Goal: Check status: Check status

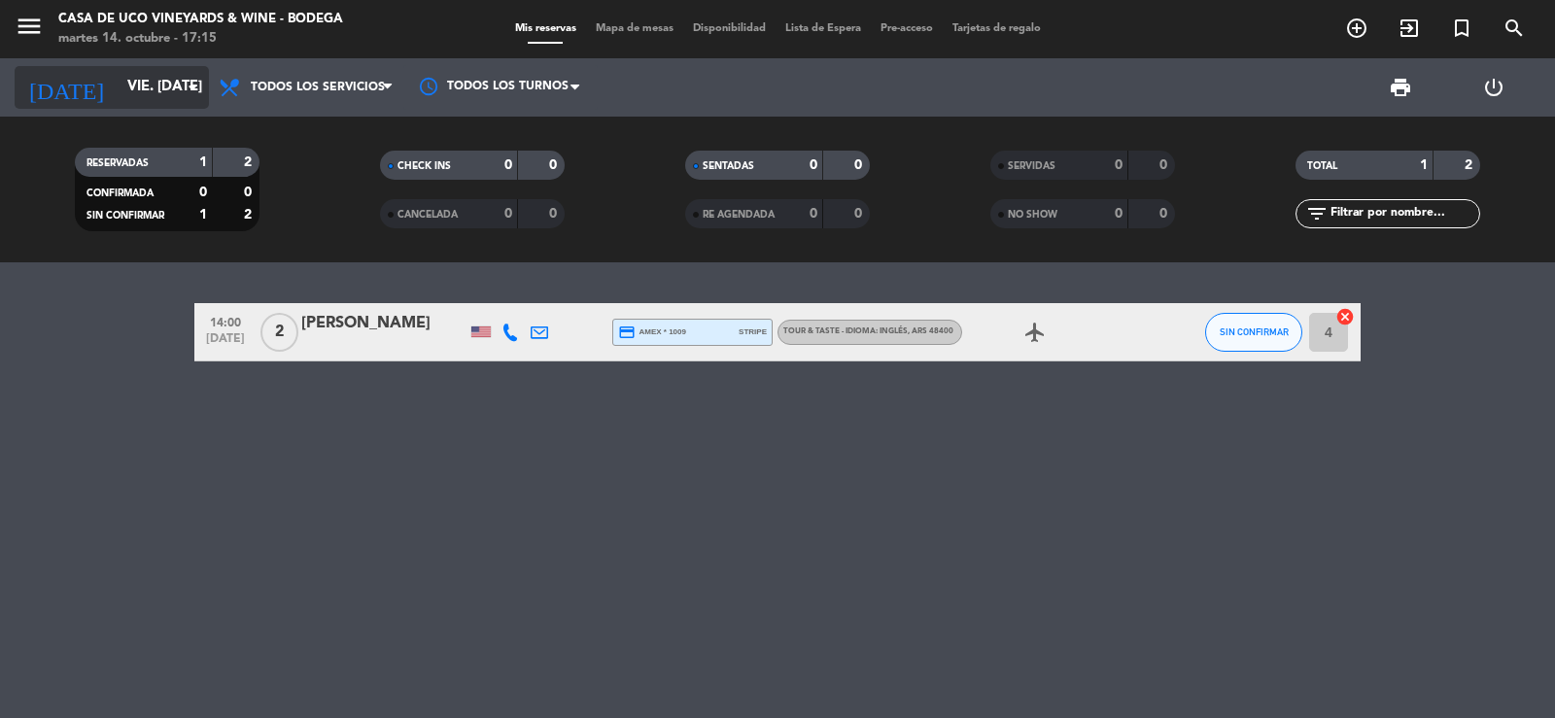
click at [173, 84] on input "vie. [DATE]" at bounding box center [212, 87] width 188 height 37
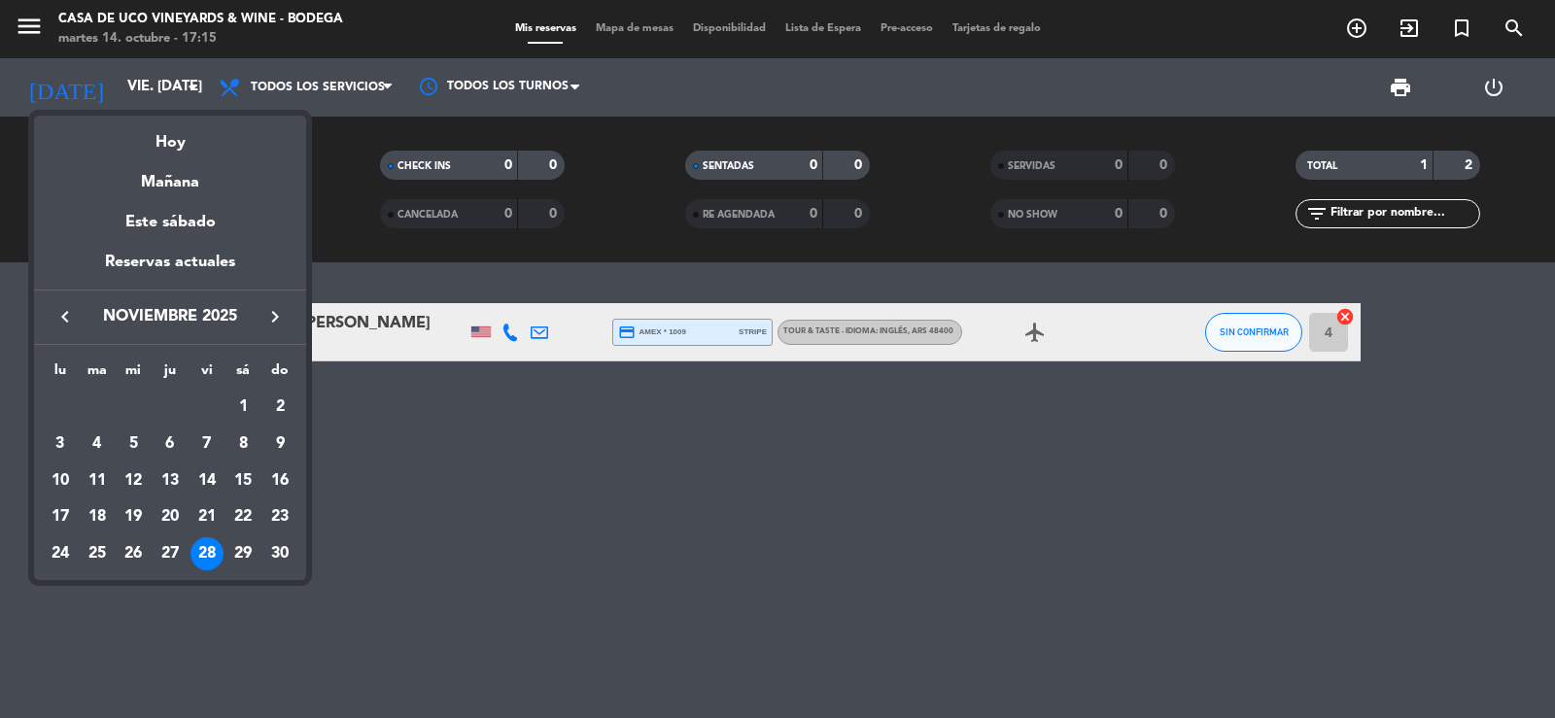
click at [167, 173] on div "Mañana" at bounding box center [170, 175] width 272 height 40
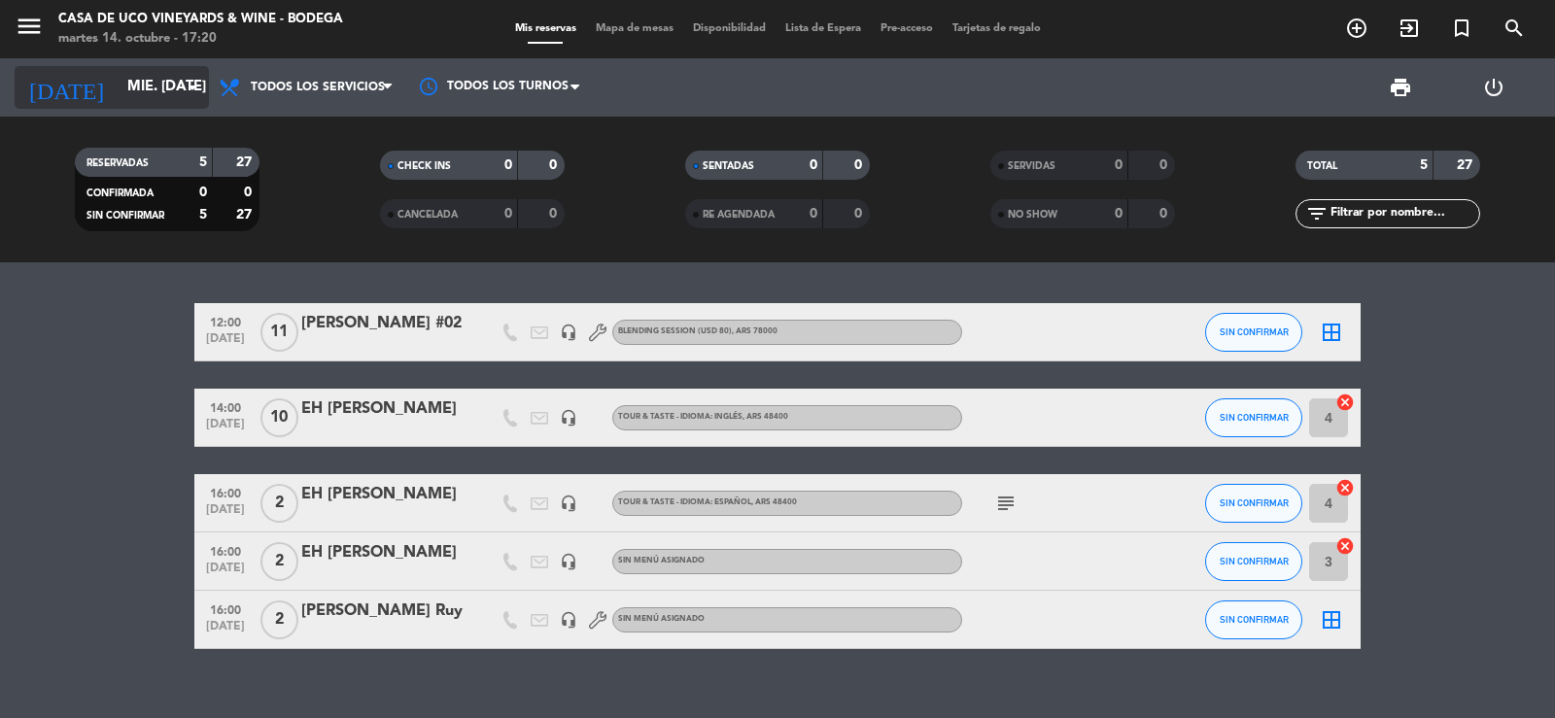
click at [118, 100] on input "mié. [DATE]" at bounding box center [212, 87] width 188 height 37
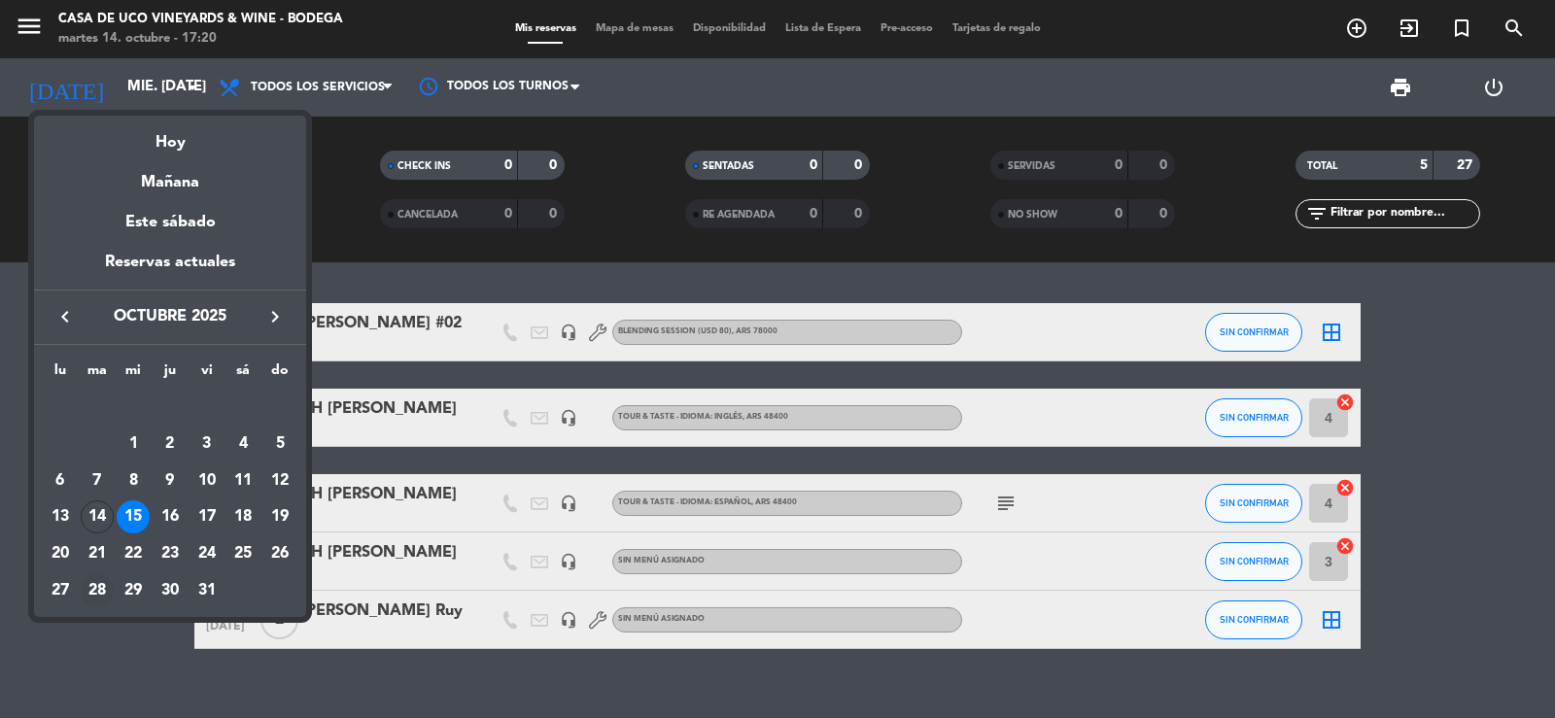
click at [101, 592] on div "28" at bounding box center [97, 590] width 33 height 33
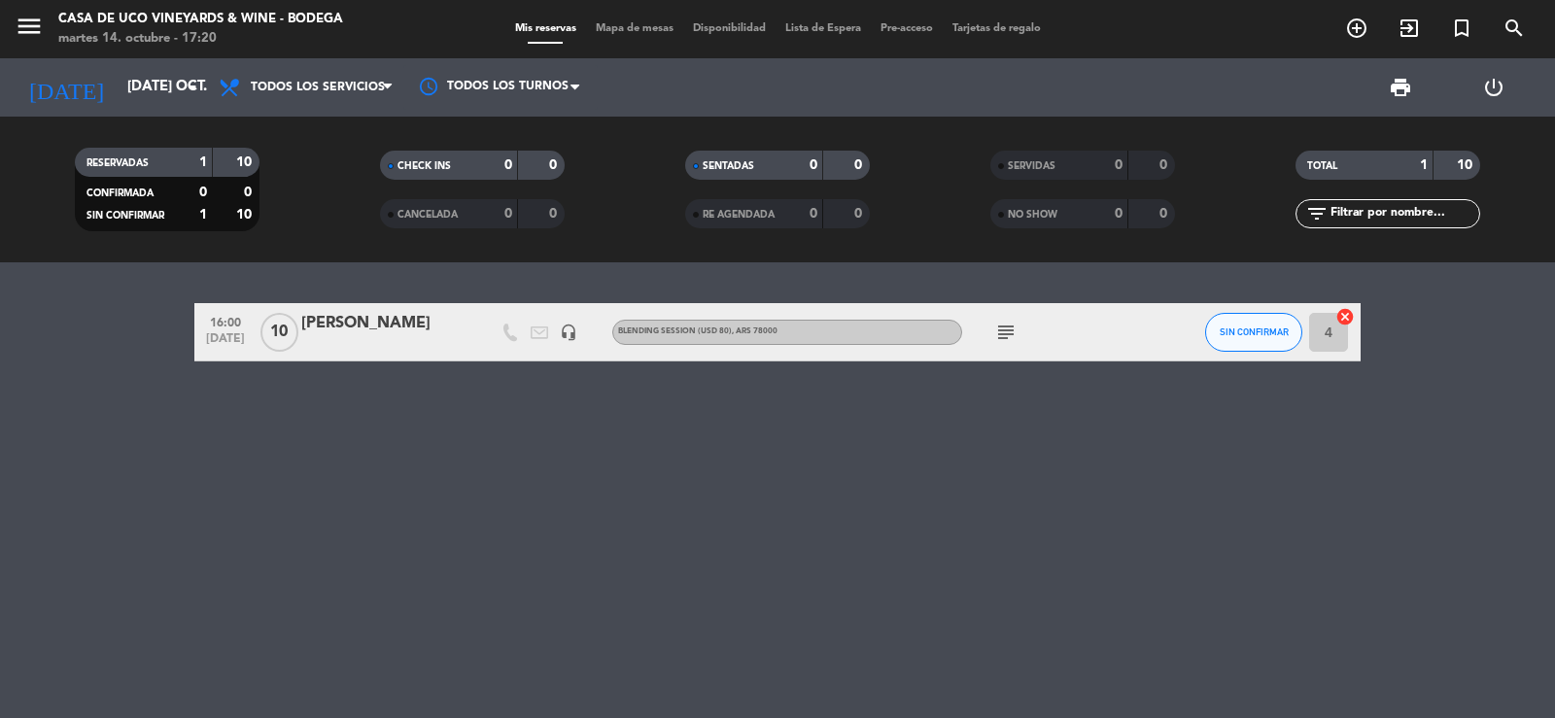
click at [1005, 332] on icon "subject" at bounding box center [1005, 332] width 23 height 23
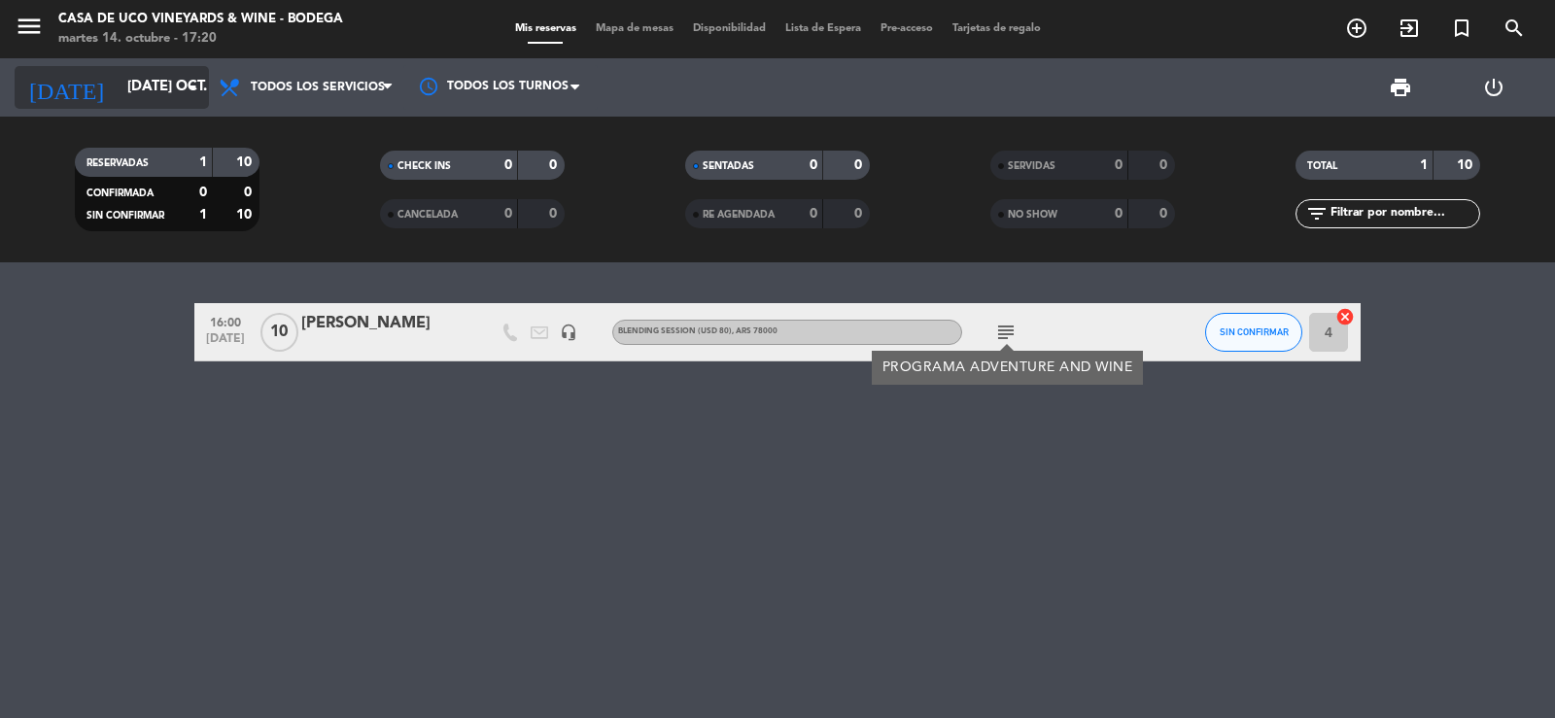
click at [118, 88] on input "[DATE] oct." at bounding box center [212, 87] width 188 height 37
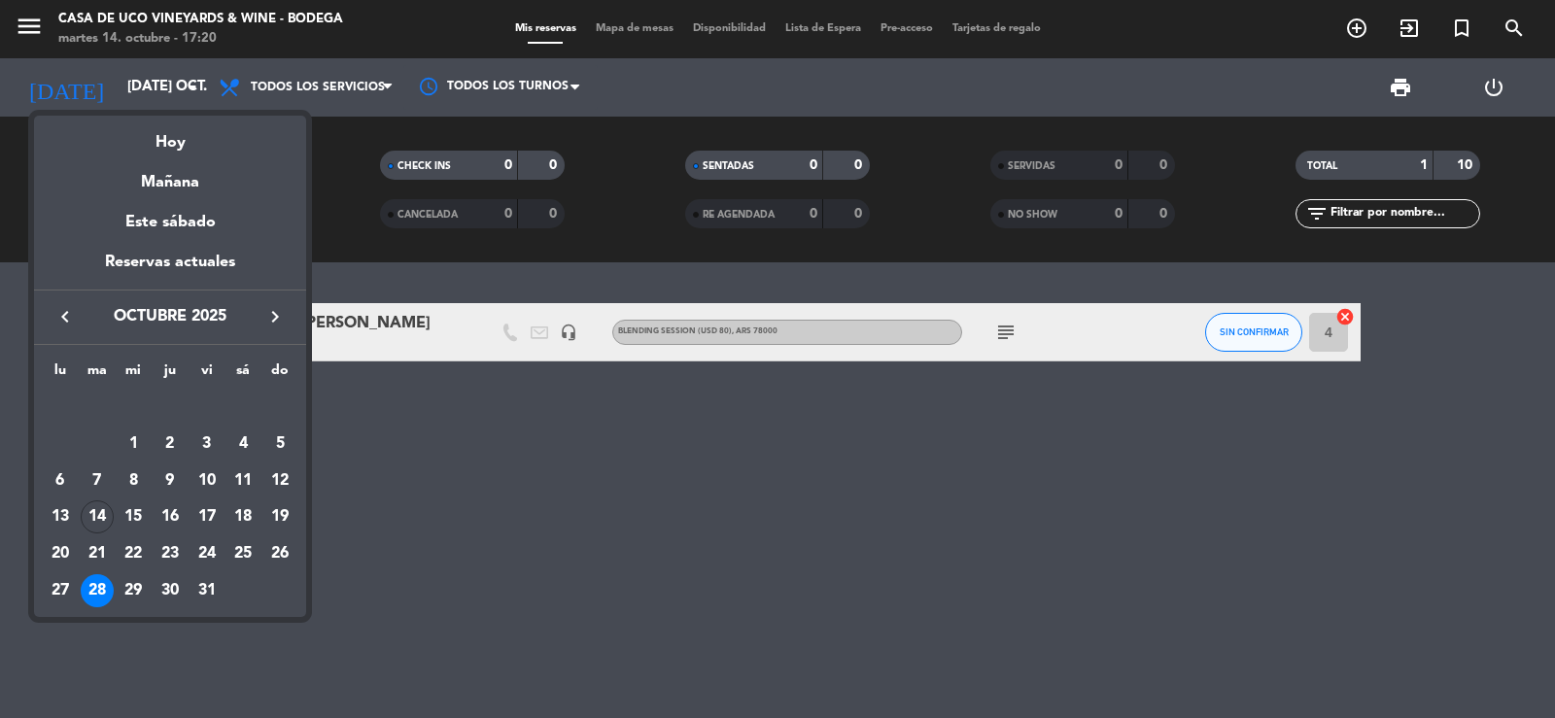
click at [579, 432] on div at bounding box center [777, 359] width 1555 height 718
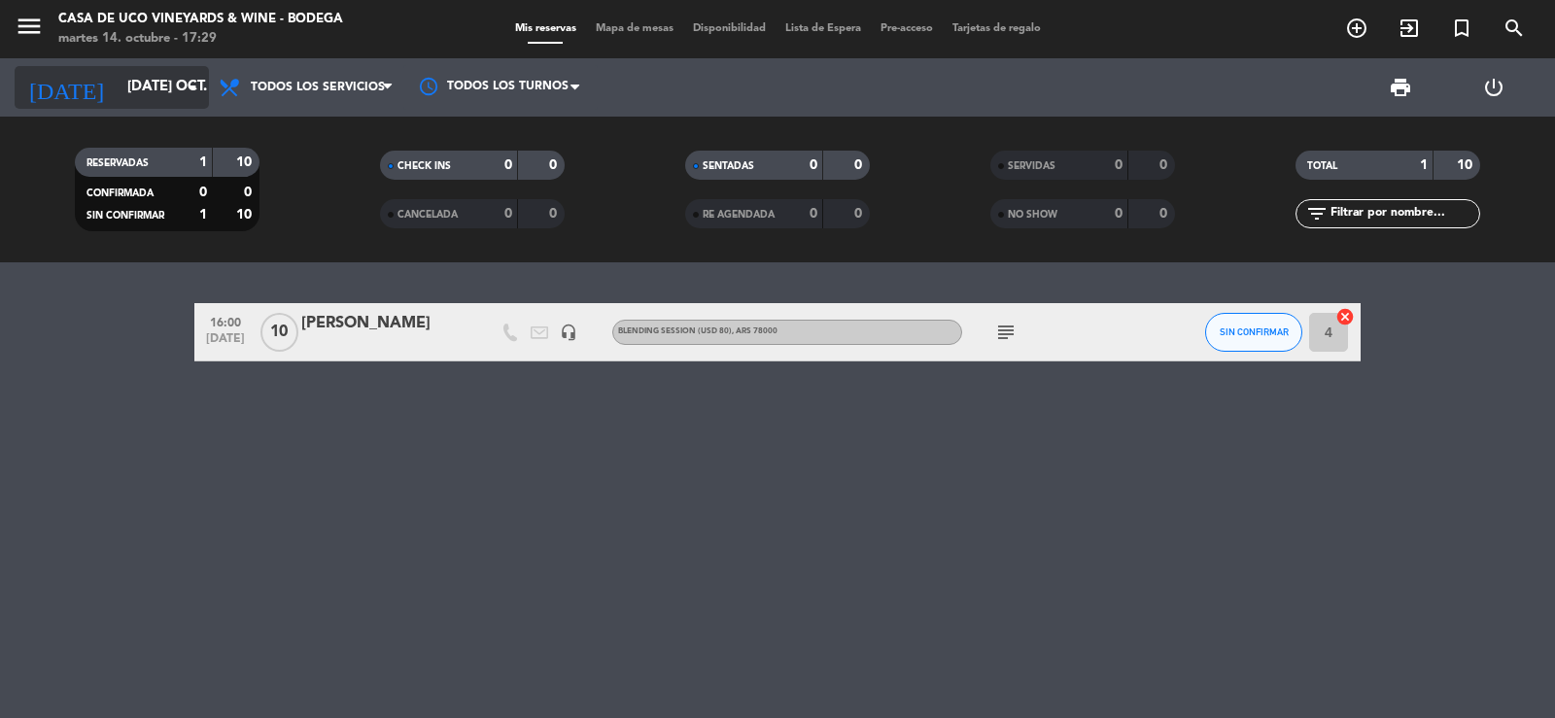
click at [166, 88] on input "[DATE] oct." at bounding box center [212, 87] width 188 height 37
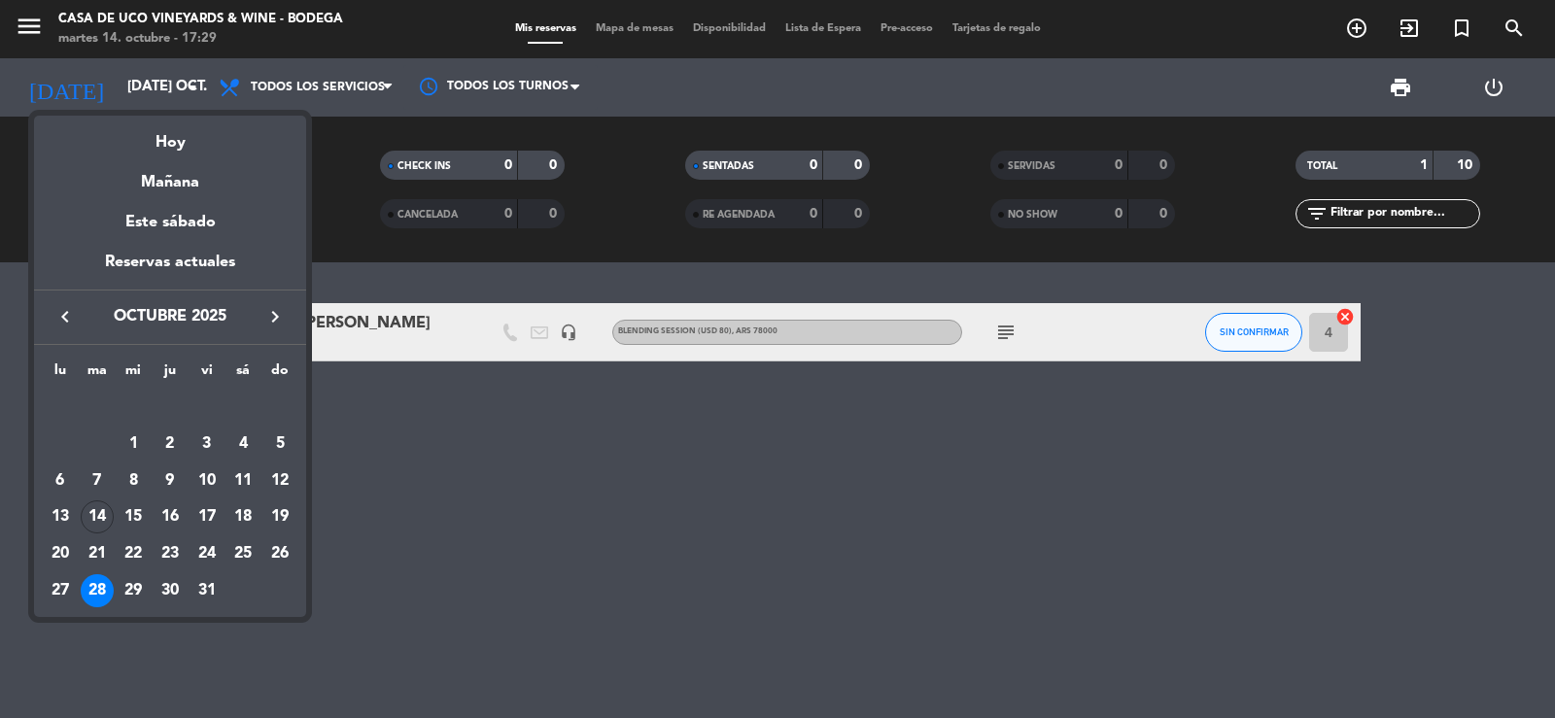
click at [280, 314] on icon "keyboard_arrow_right" at bounding box center [274, 316] width 23 height 23
click at [279, 313] on icon "keyboard_arrow_right" at bounding box center [274, 316] width 23 height 23
drag, startPoint x: 92, startPoint y: 587, endPoint x: 144, endPoint y: 91, distance: 498.2
click at [92, 584] on div "30" at bounding box center [97, 590] width 33 height 33
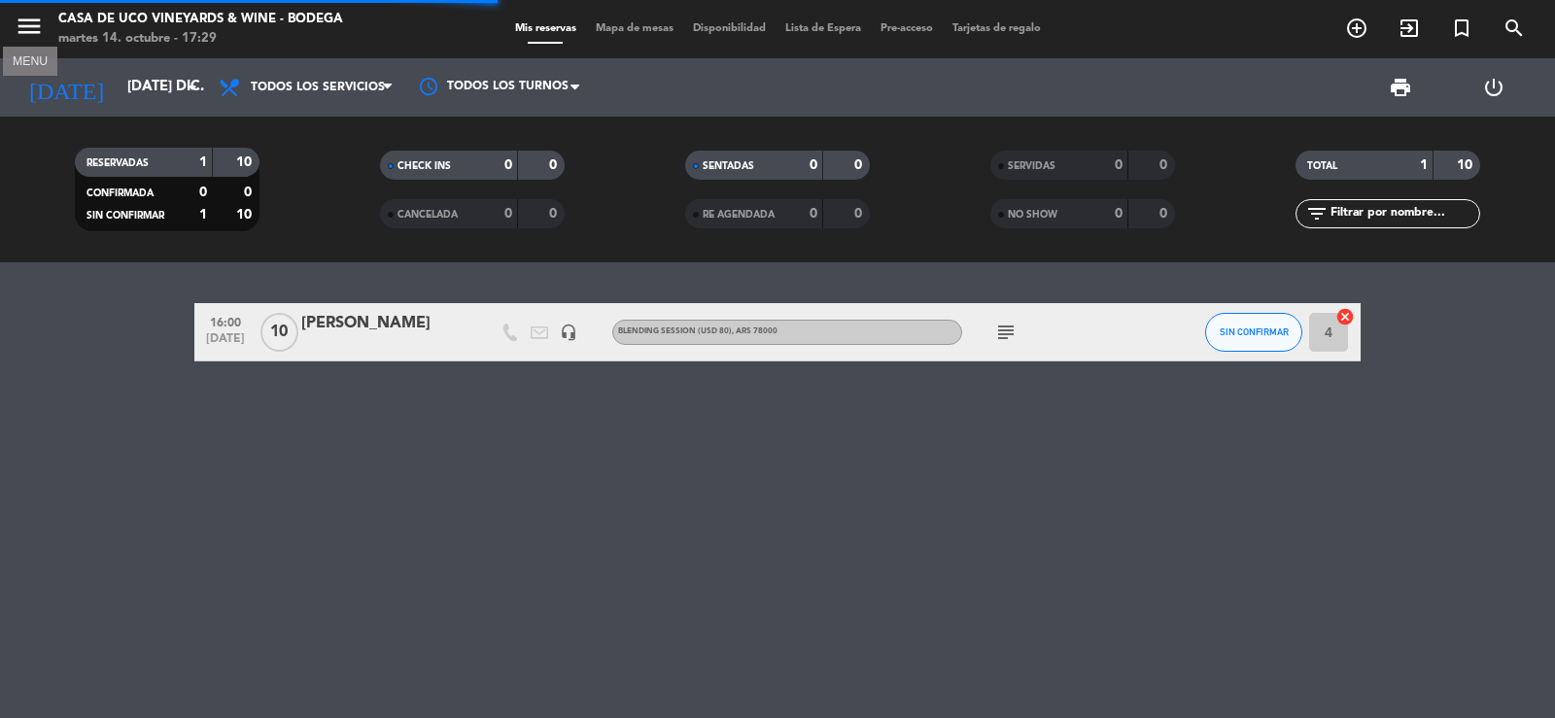
click at [17, 21] on icon "menu" at bounding box center [29, 26] width 29 height 29
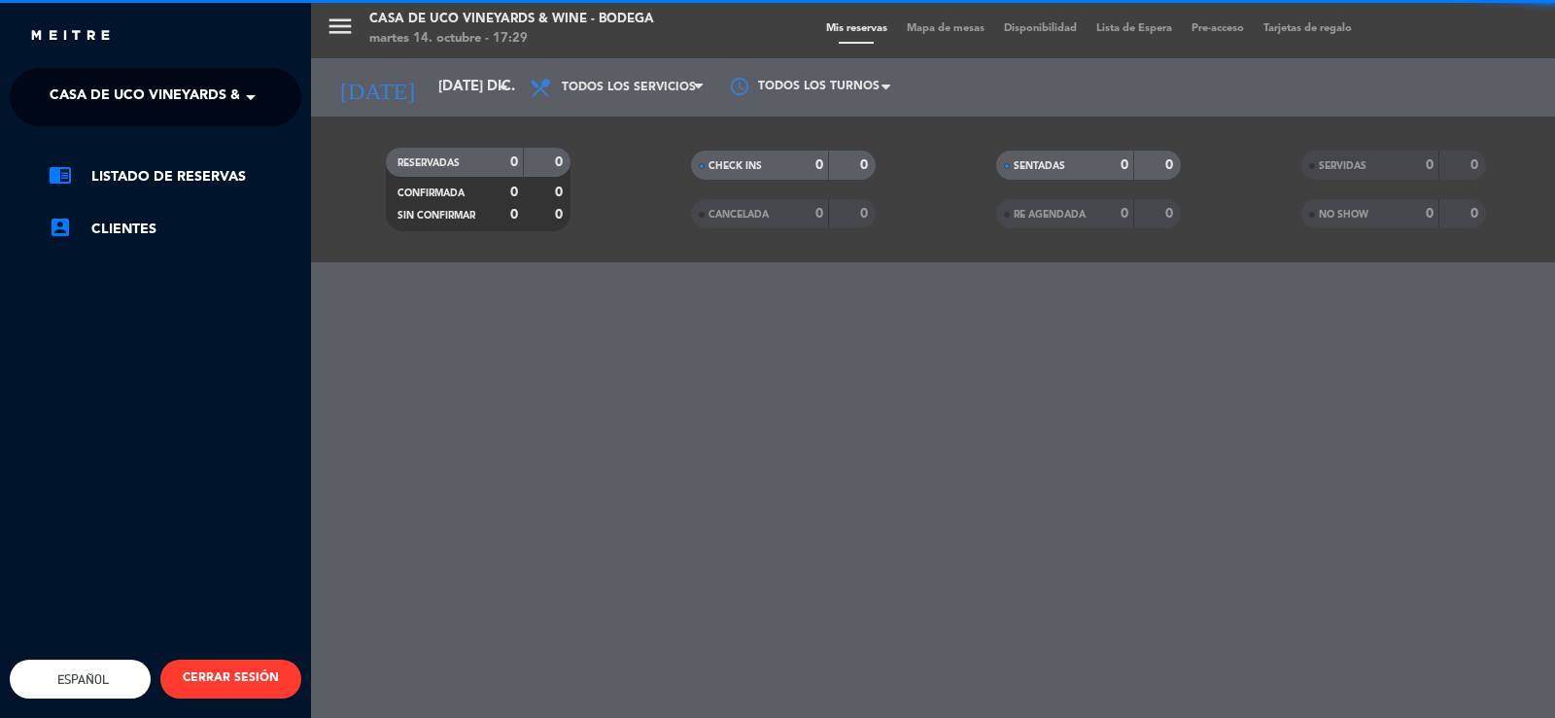
drag, startPoint x: 78, startPoint y: 101, endPoint x: 114, endPoint y: 122, distance: 41.8
click at [81, 101] on span "Casa de Uco Vineyards & Wine - Bodega" at bounding box center [202, 97] width 304 height 41
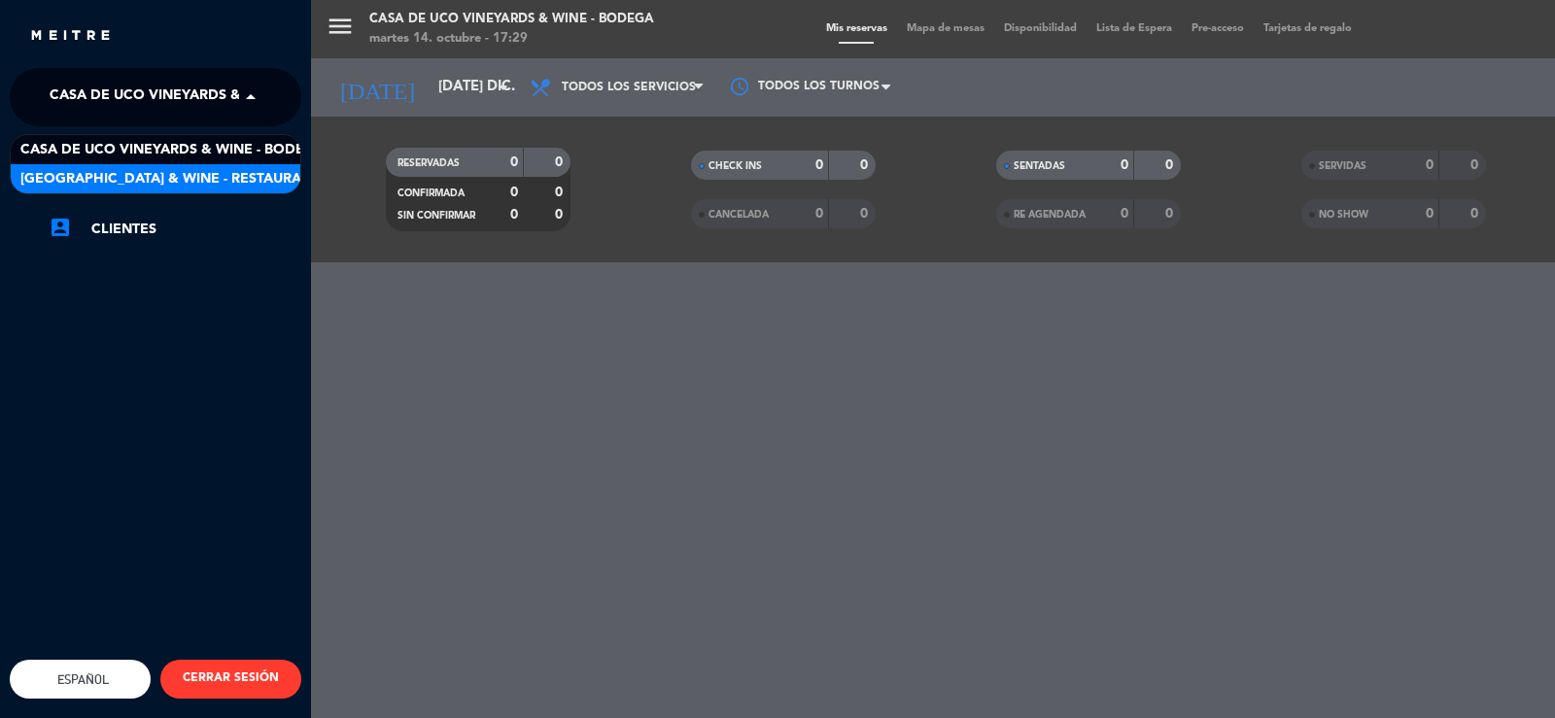
drag, startPoint x: 177, startPoint y: 176, endPoint x: 200, endPoint y: 171, distance: 23.8
click at [178, 176] on span "[GEOGRAPHIC_DATA] & Wine - Restaurante" at bounding box center [174, 179] width 308 height 22
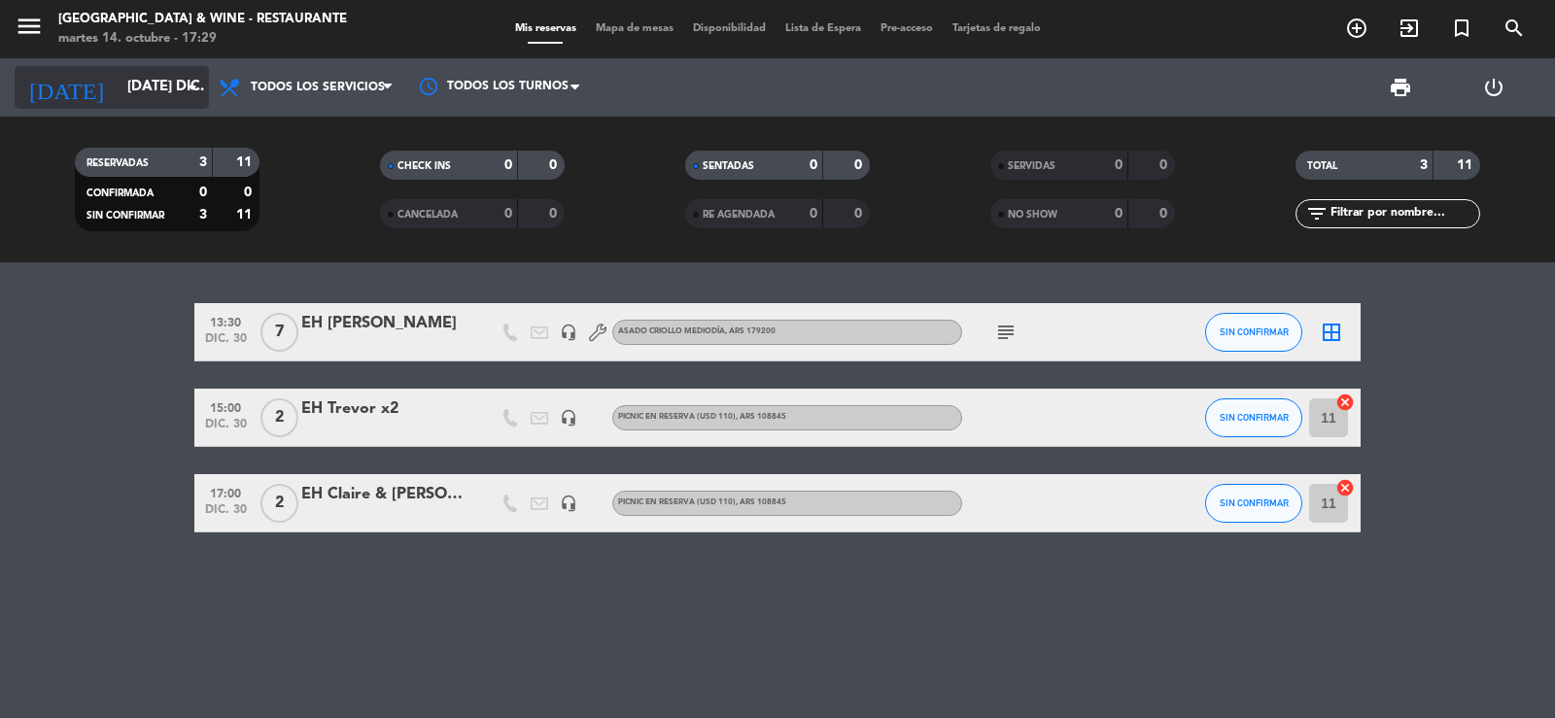
click at [130, 98] on input "[DATE] dic." at bounding box center [212, 87] width 188 height 37
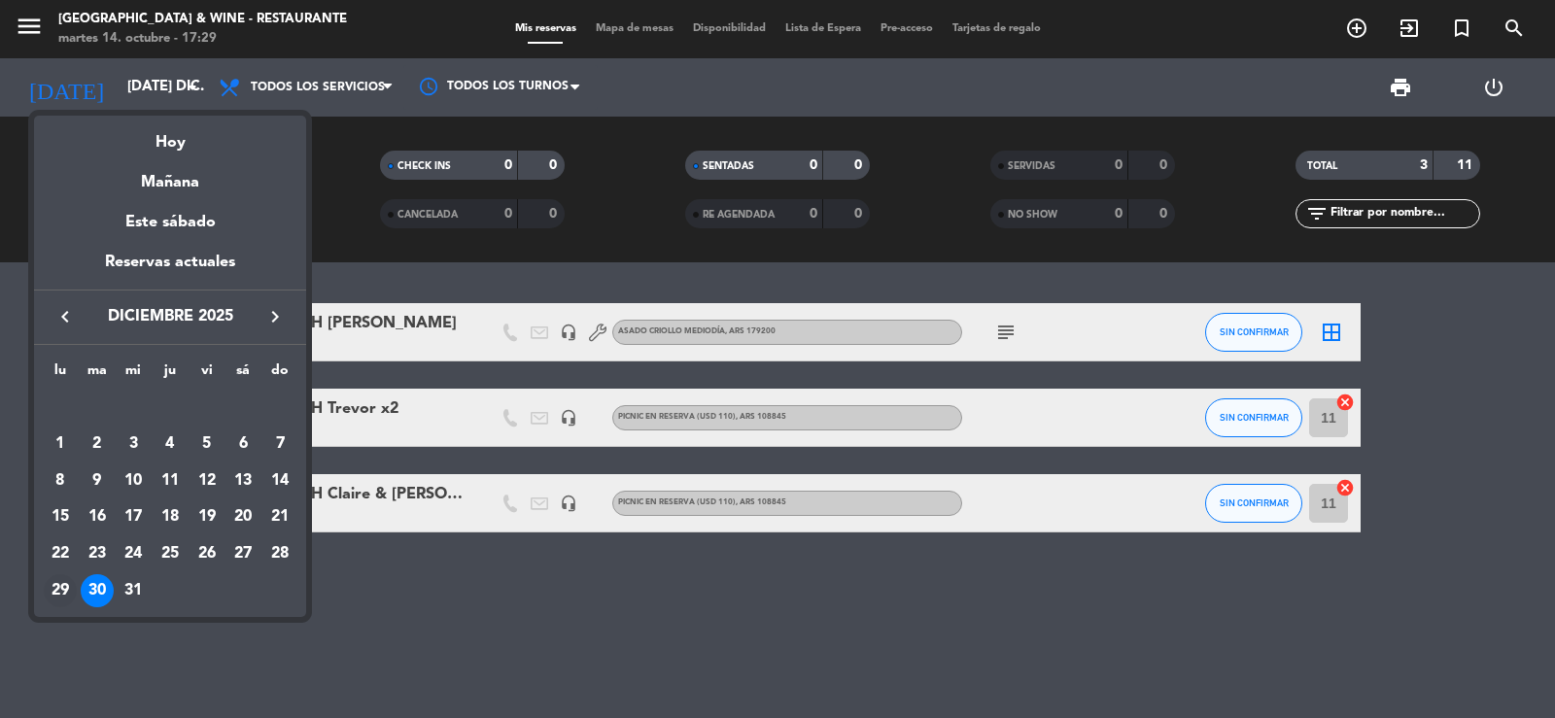
click at [59, 585] on div "29" at bounding box center [60, 590] width 33 height 33
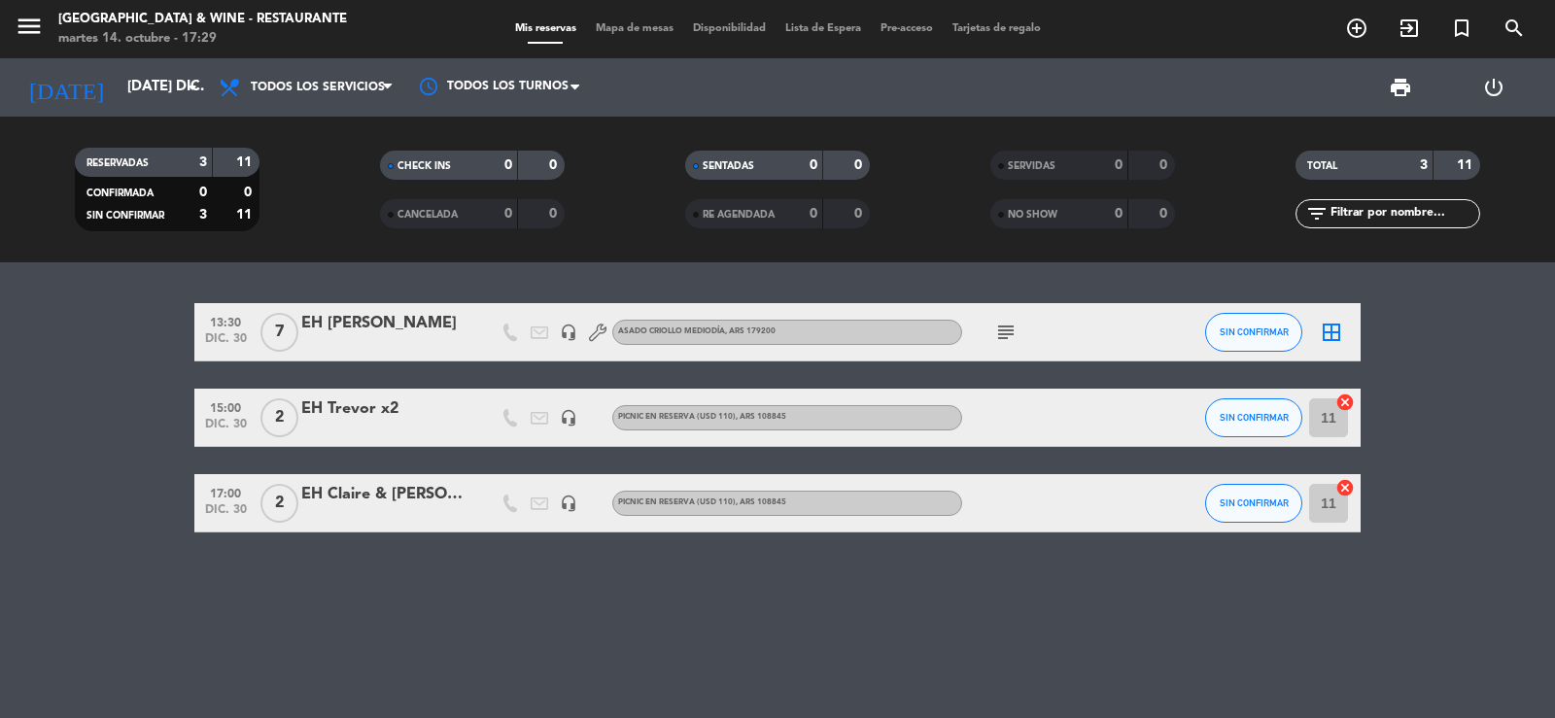
type input "lun. 29 dic."
